Goal: Browse casually: Explore the website without a specific task or goal

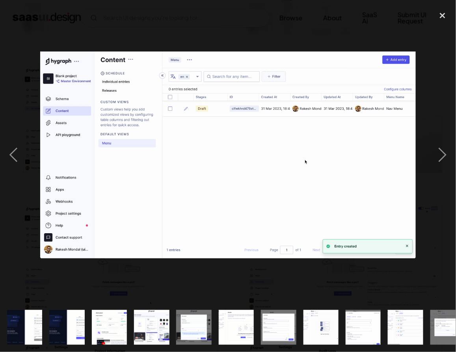
scroll to position [0, 145]
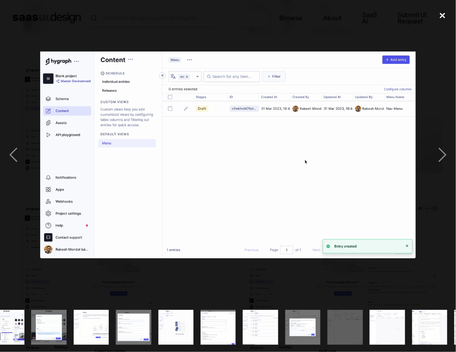
click at [441, 18] on div "close lightbox" at bounding box center [442, 15] width 27 height 17
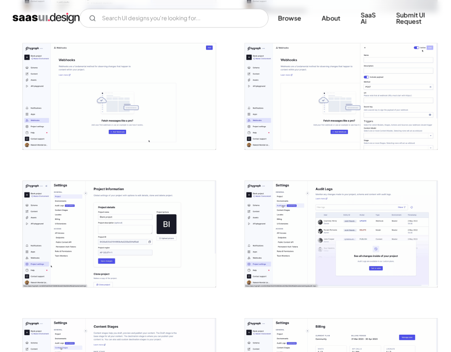
scroll to position [1217, 0]
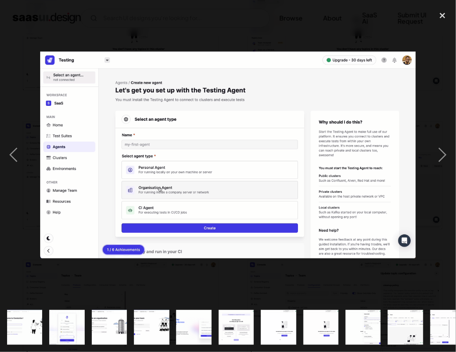
scroll to position [0, 490]
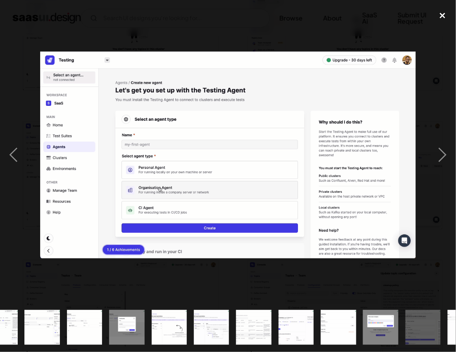
click at [438, 16] on div "close lightbox" at bounding box center [442, 15] width 27 height 17
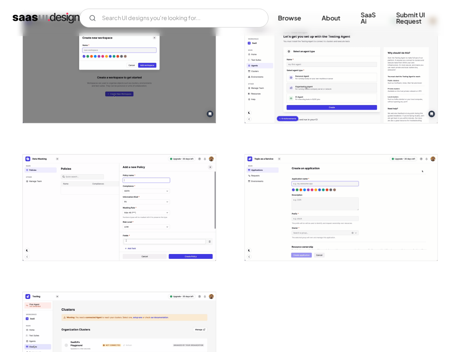
scroll to position [1331, 0]
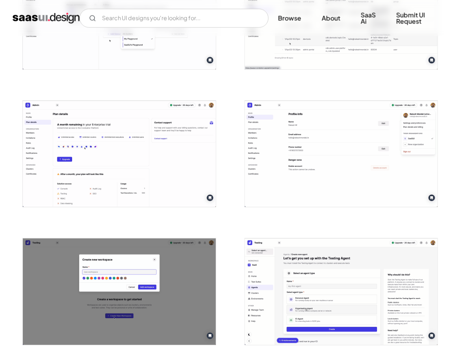
click at [264, 136] on img "open lightbox" at bounding box center [341, 154] width 193 height 107
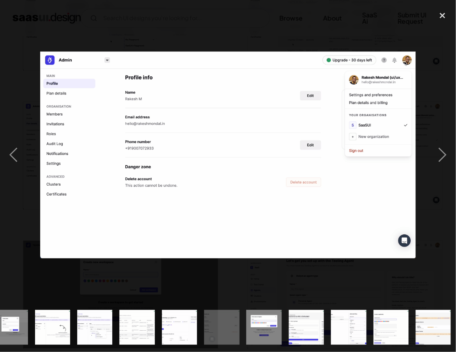
scroll to position [0, 608]
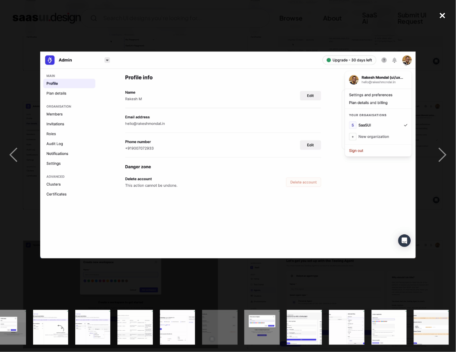
click at [440, 15] on div "close lightbox" at bounding box center [442, 15] width 27 height 17
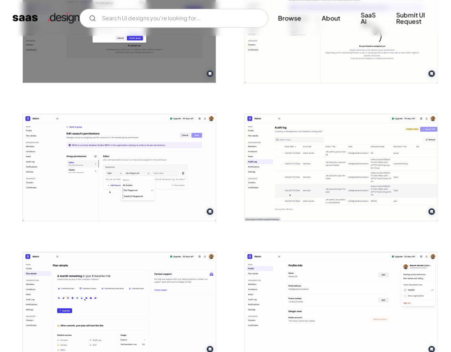
scroll to position [1125, 0]
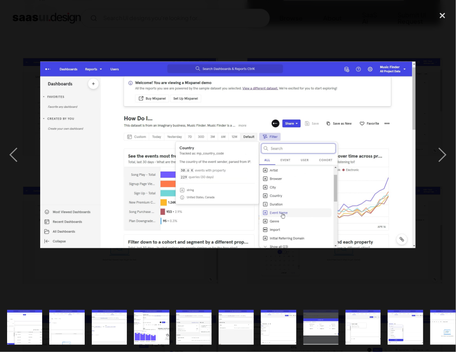
scroll to position [0, 279]
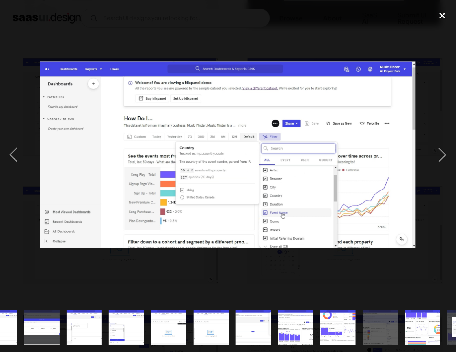
click at [443, 14] on div "close lightbox" at bounding box center [442, 15] width 27 height 17
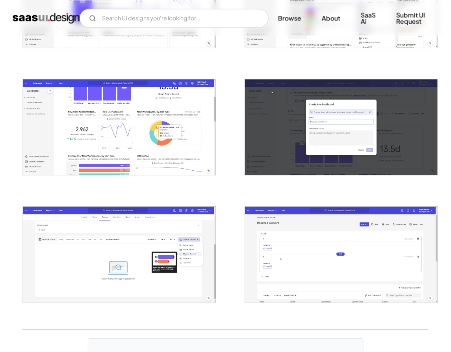
scroll to position [1130, 0]
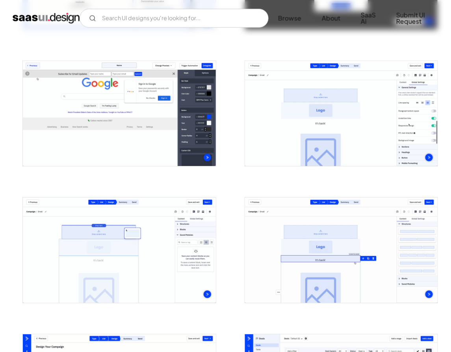
scroll to position [593, 0]
